Goal: Task Accomplishment & Management: Manage account settings

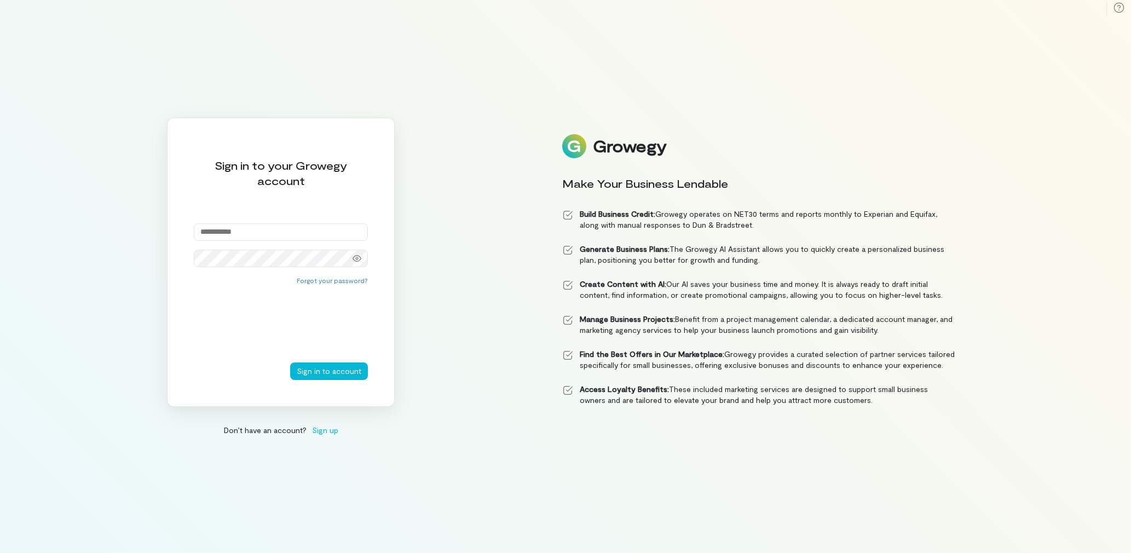
type input "**********"
click at [319, 372] on button "Sign in to account" at bounding box center [329, 371] width 78 height 18
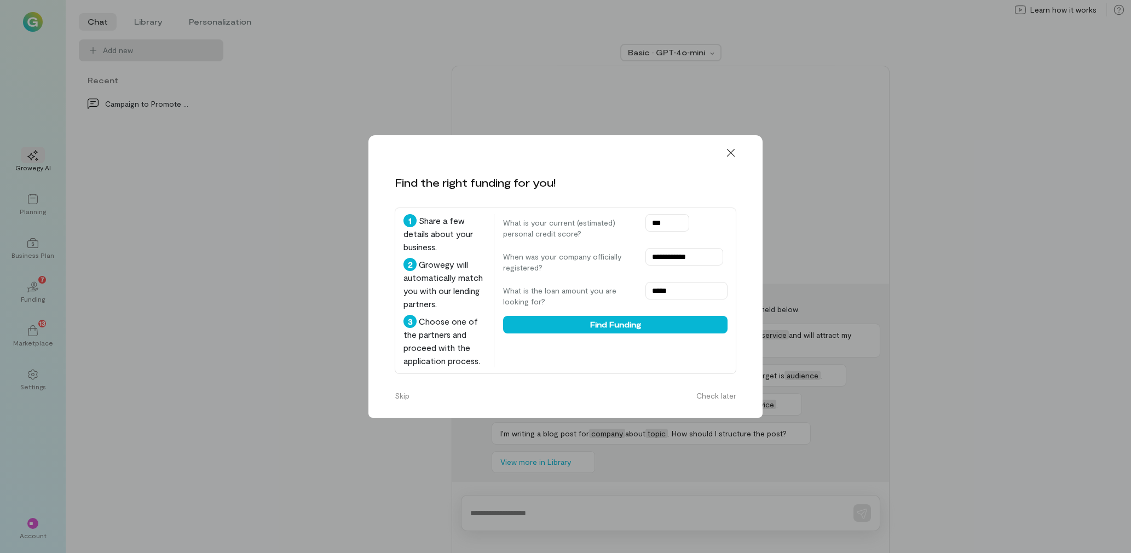
drag, startPoint x: 733, startPoint y: 134, endPoint x: 703, endPoint y: 151, distance: 34.3
click at [735, 147] on icon at bounding box center [730, 152] width 11 height 11
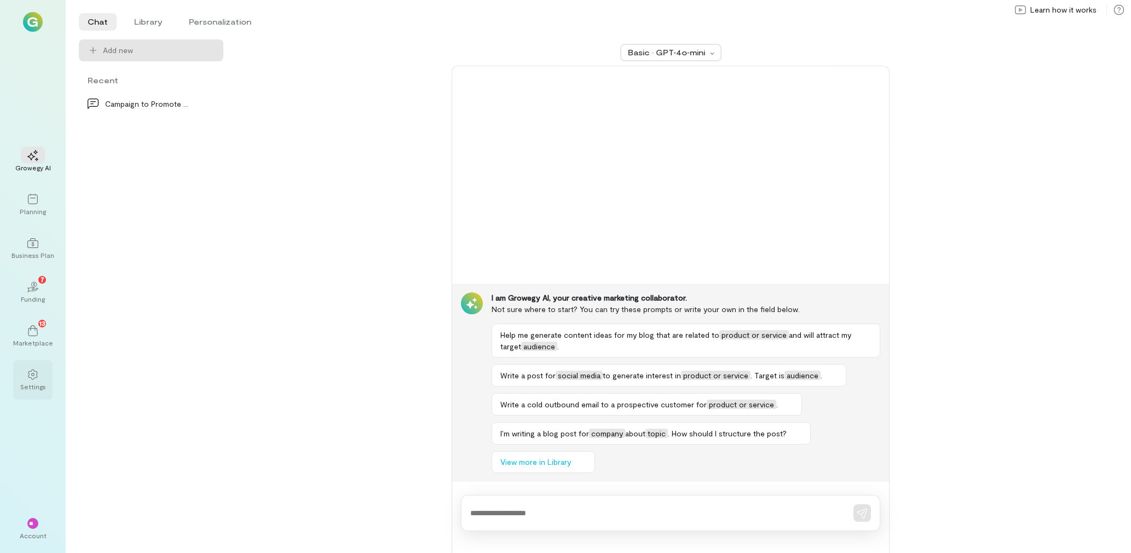
click at [28, 384] on div "Settings" at bounding box center [33, 386] width 26 height 9
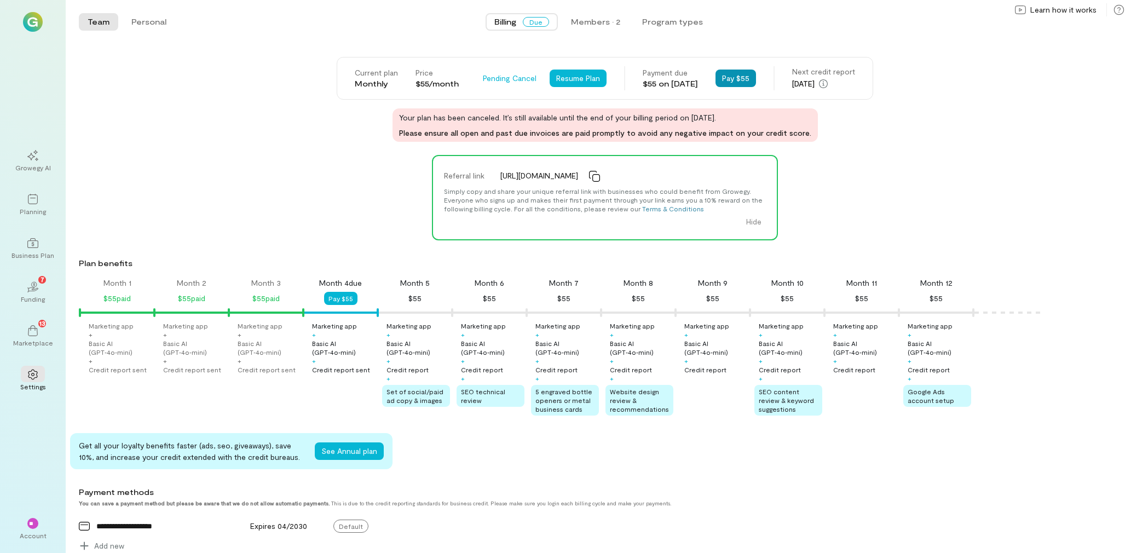
click at [749, 81] on button "Pay $55" at bounding box center [735, 79] width 41 height 18
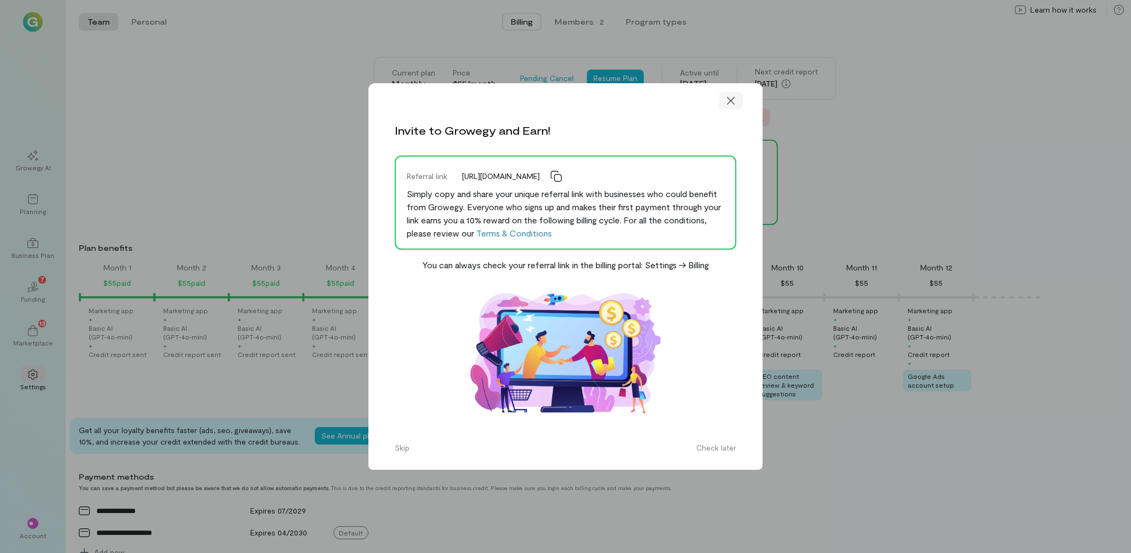
click at [729, 102] on icon at bounding box center [730, 100] width 11 height 11
